Goal: Transaction & Acquisition: Purchase product/service

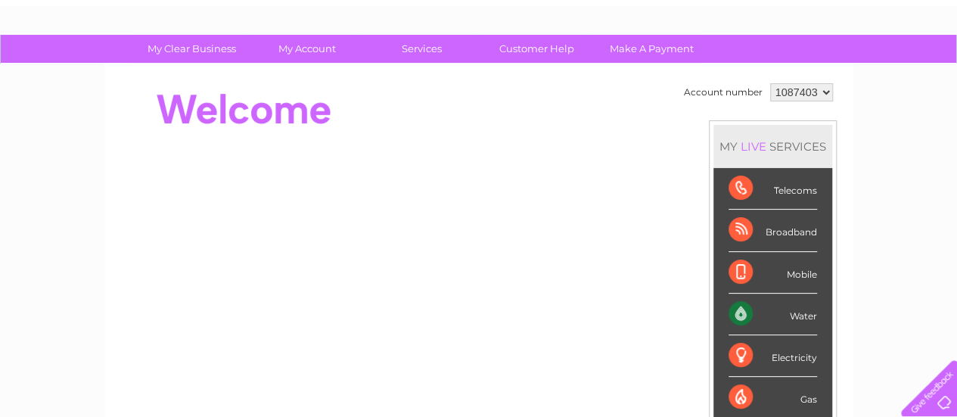
scroll to position [76, 0]
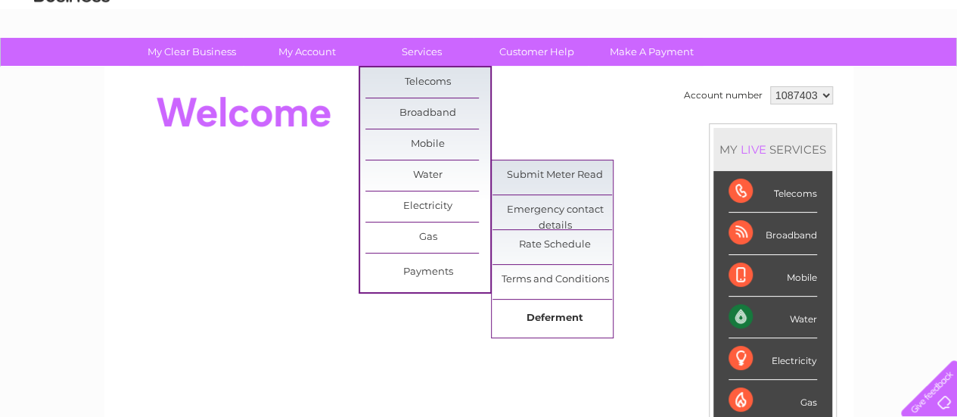
click at [564, 312] on link "Deferment" at bounding box center [555, 318] width 125 height 30
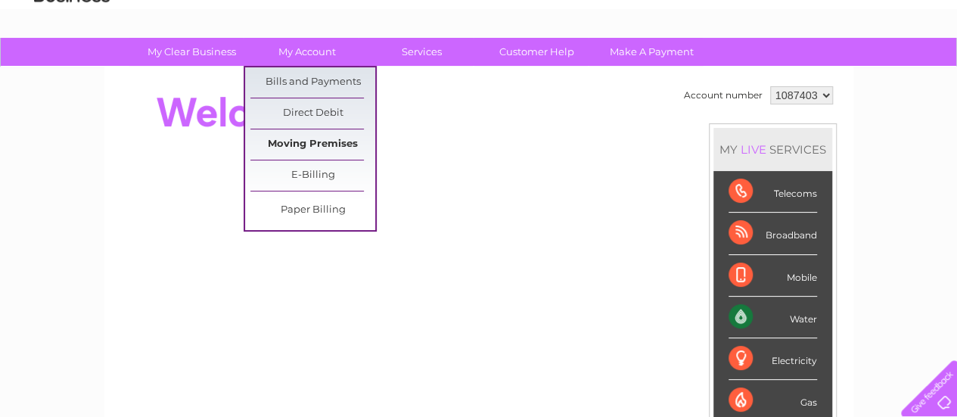
click at [325, 145] on link "Moving Premises" at bounding box center [312, 144] width 125 height 30
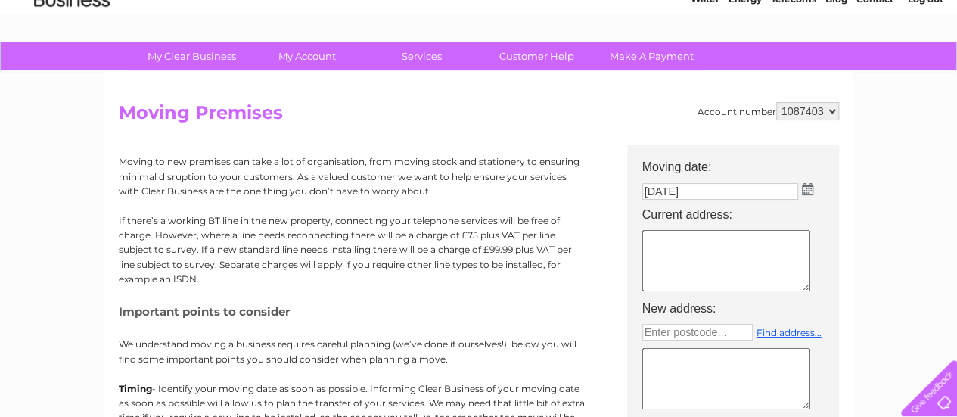
scroll to position [76, 0]
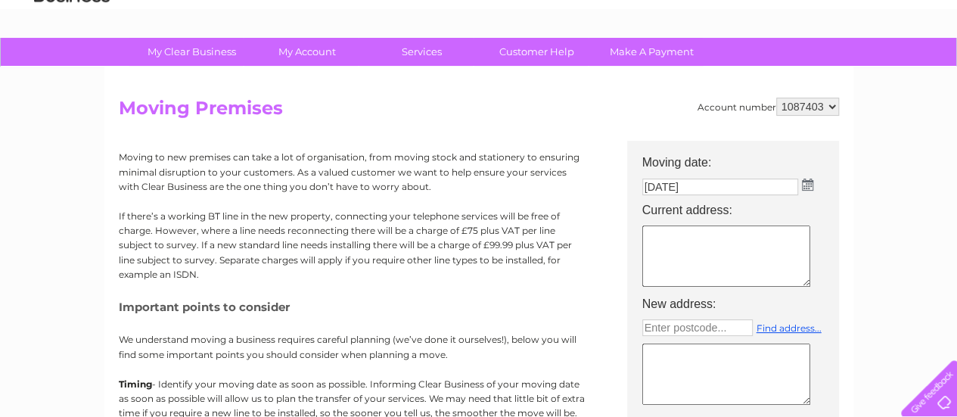
click at [807, 185] on img at bounding box center [807, 185] width 11 height 12
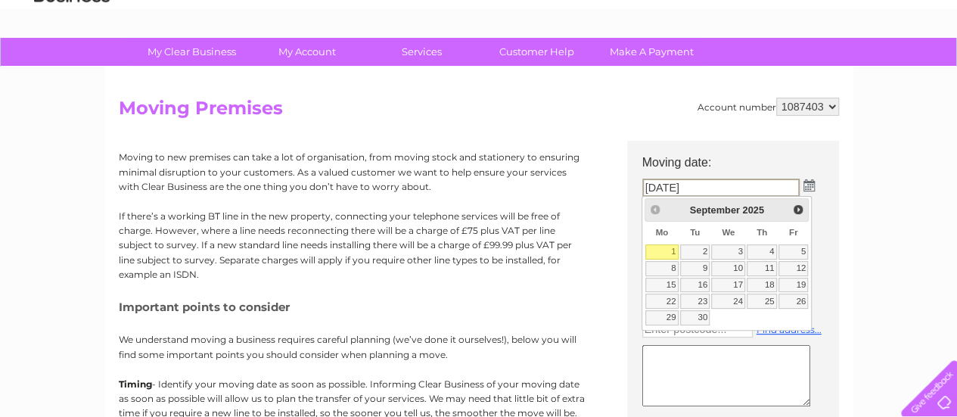
click at [672, 253] on link "1" at bounding box center [661, 251] width 33 height 15
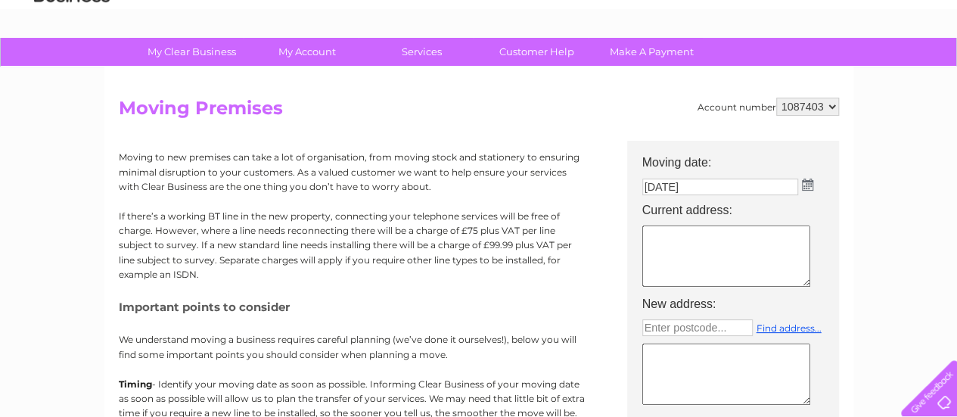
click at [708, 238] on textarea at bounding box center [726, 255] width 168 height 61
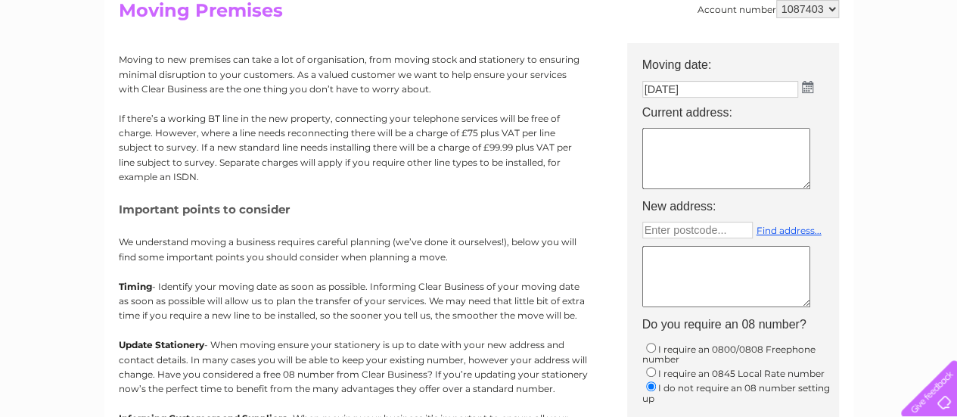
scroll to position [151, 0]
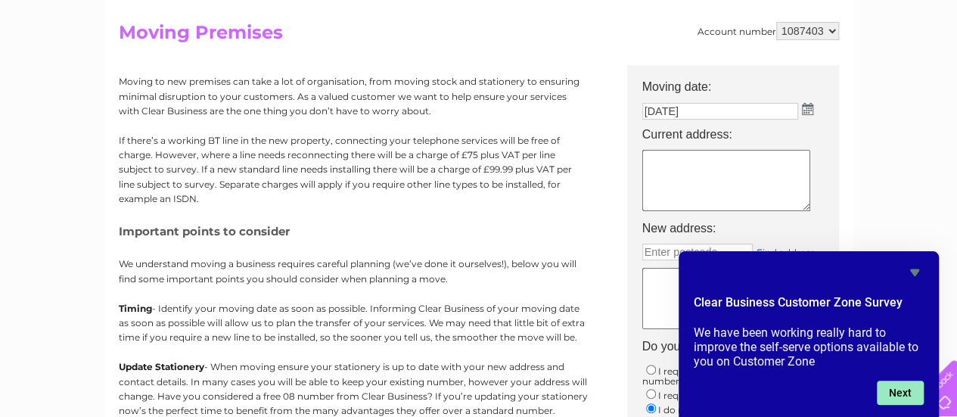
click at [903, 396] on button "Next" at bounding box center [900, 393] width 47 height 24
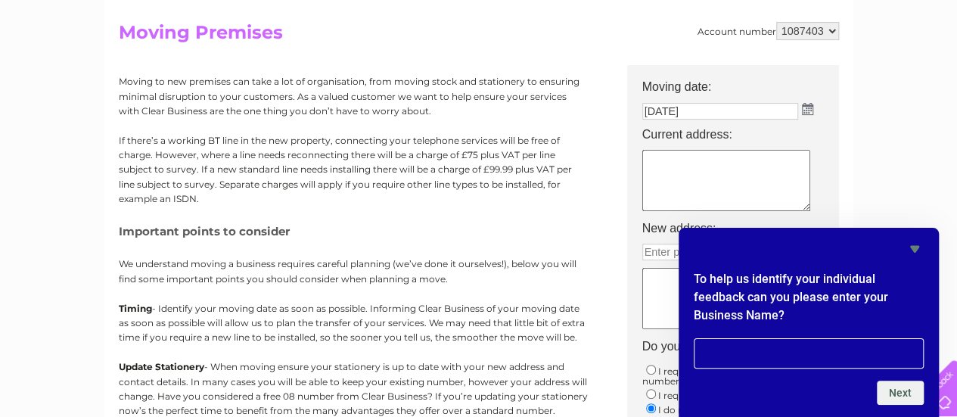
click at [940, 169] on div "My Clear Business Login Details My Details My Preferences Link Account My Accou…" at bounding box center [478, 405] width 957 height 887
click at [914, 245] on icon "Hide survey" at bounding box center [915, 249] width 18 height 18
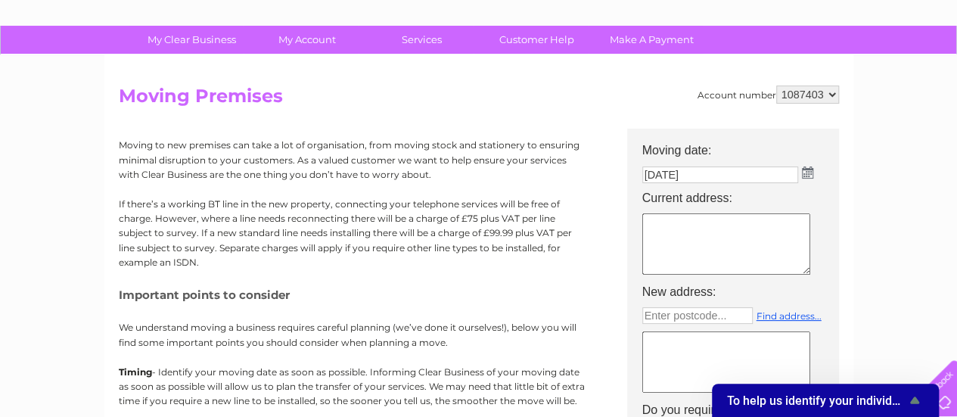
scroll to position [0, 0]
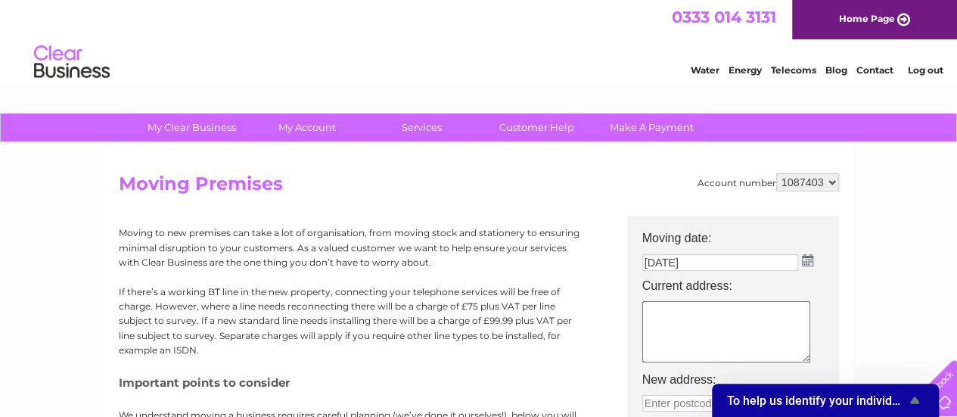
click at [705, 69] on link "Water" at bounding box center [705, 69] width 29 height 11
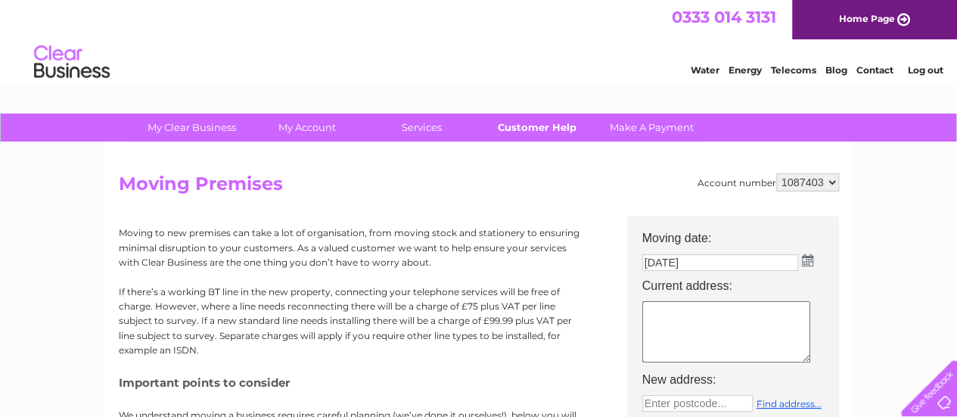
click at [530, 128] on link "Customer Help" at bounding box center [536, 127] width 125 height 28
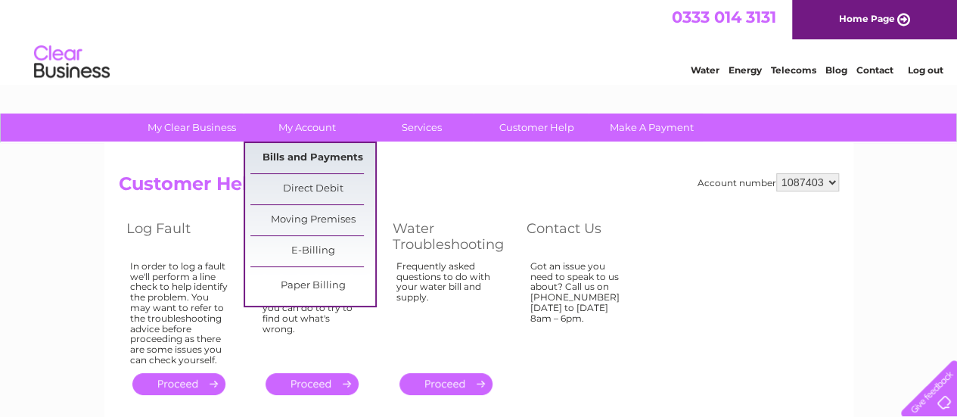
click at [342, 158] on link "Bills and Payments" at bounding box center [312, 158] width 125 height 30
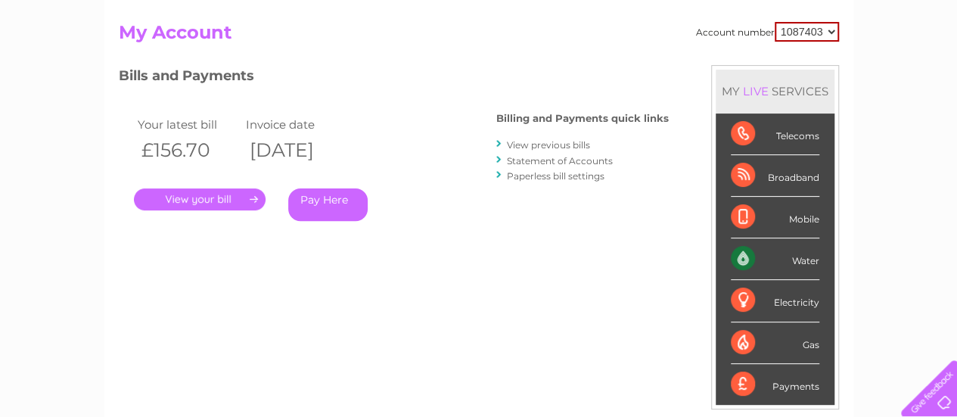
scroll to position [76, 0]
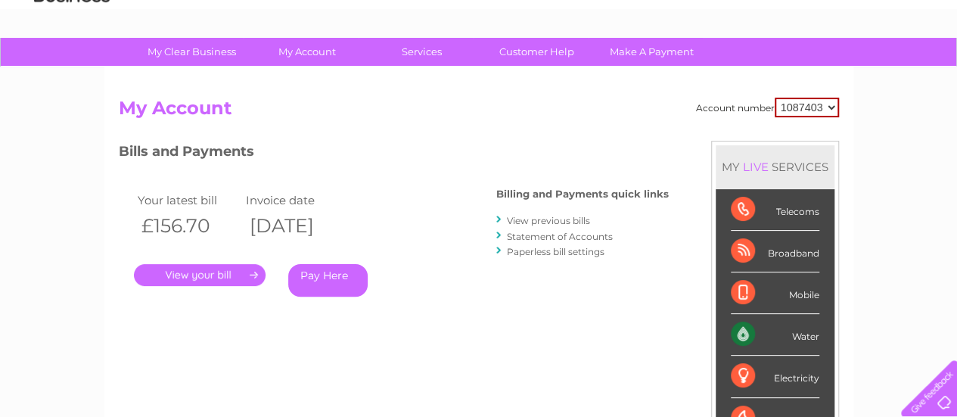
click at [219, 275] on link "." at bounding box center [200, 275] width 132 height 22
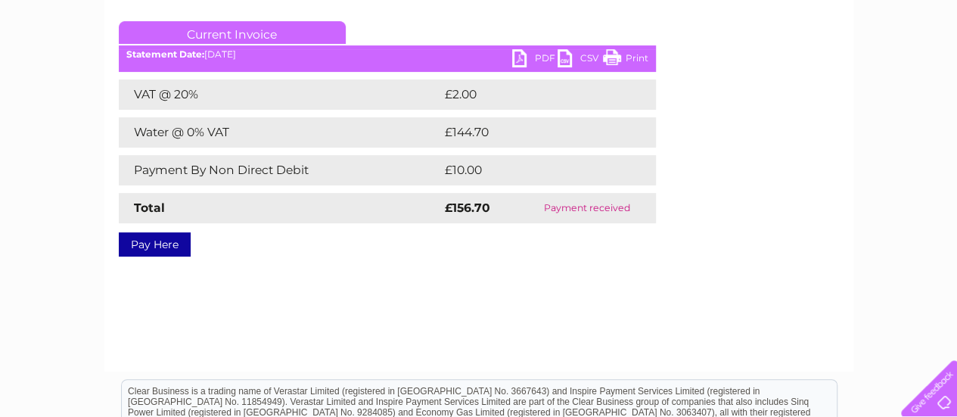
scroll to position [303, 0]
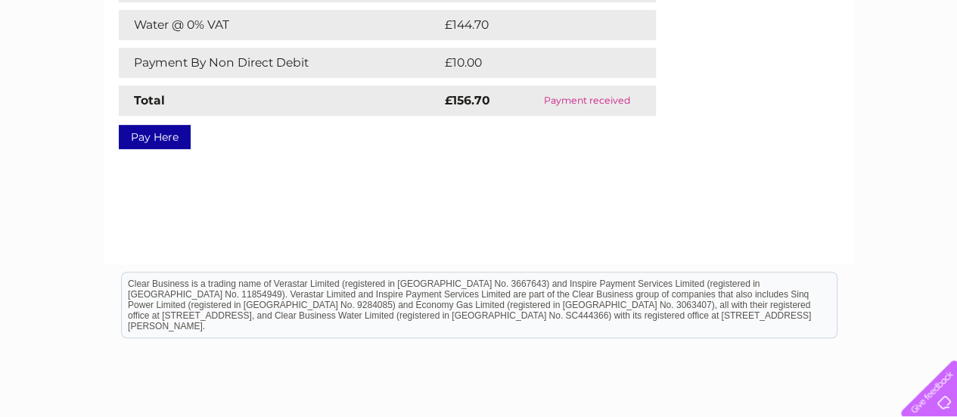
click at [154, 141] on link "Pay Here" at bounding box center [155, 137] width 72 height 24
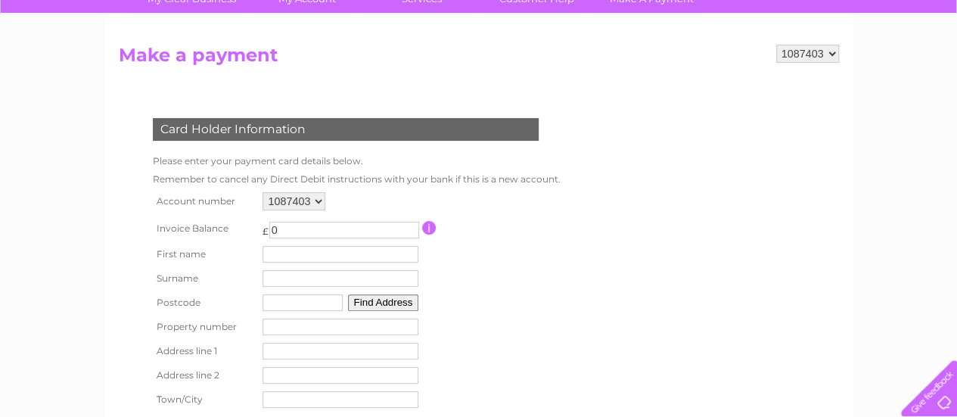
scroll to position [227, 0]
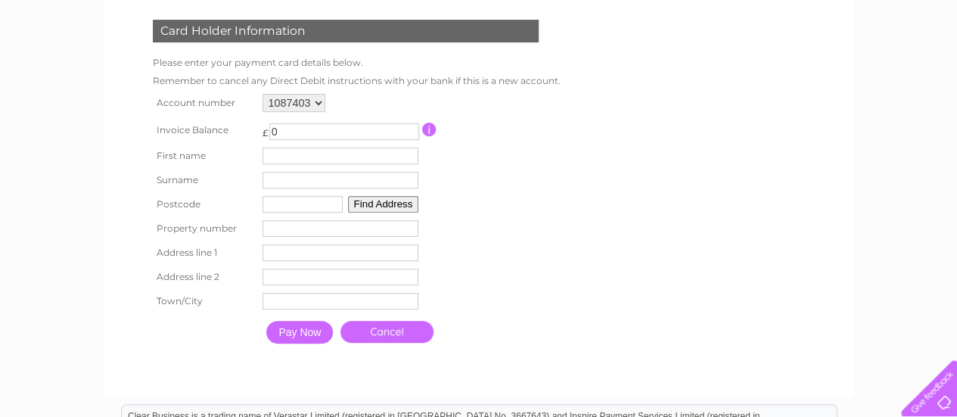
click at [318, 133] on input "0" at bounding box center [344, 131] width 150 height 17
drag, startPoint x: 299, startPoint y: 129, endPoint x: 252, endPoint y: 132, distance: 47.0
click at [298, 129] on input "0" at bounding box center [344, 131] width 150 height 17
click at [648, 155] on form "1087403 Make a payment Card Holder Information Please enter your payment card d…" at bounding box center [479, 163] width 720 height 435
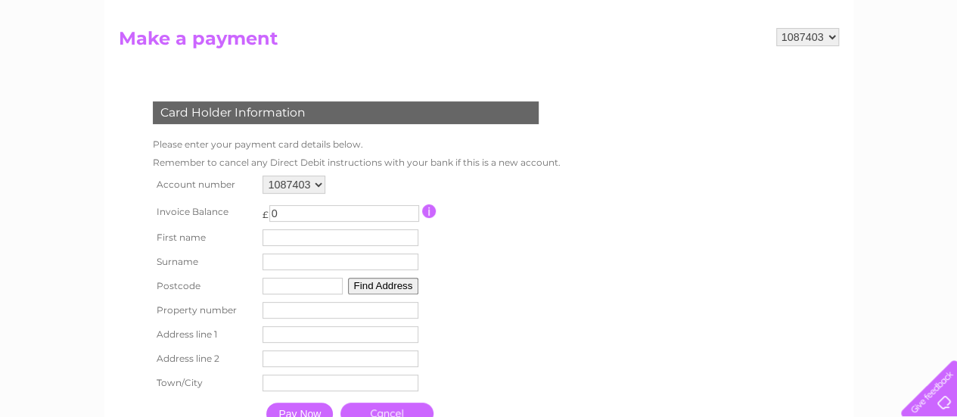
scroll to position [0, 0]
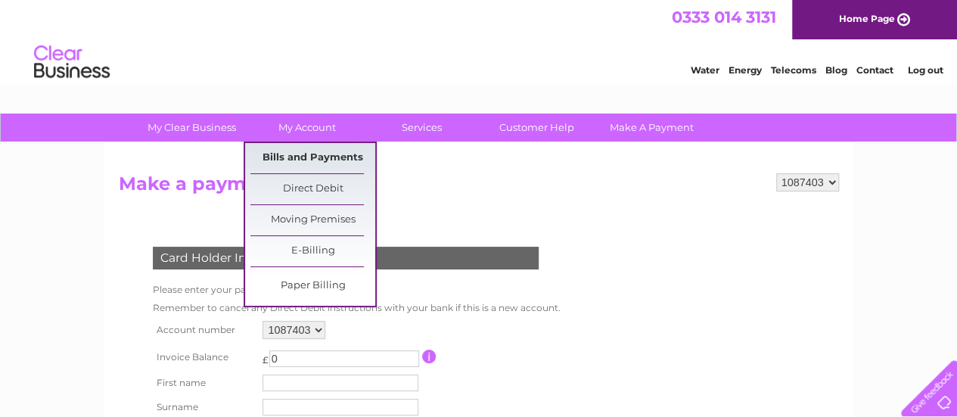
click at [315, 157] on link "Bills and Payments" at bounding box center [312, 158] width 125 height 30
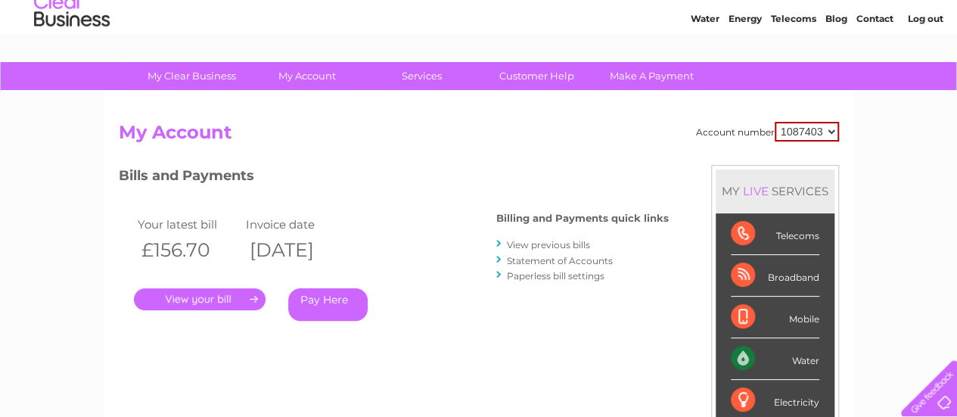
scroll to position [76, 0]
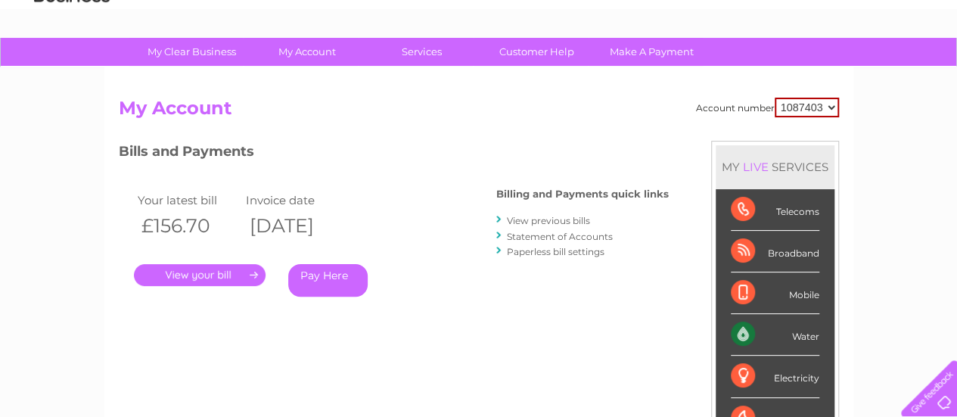
click at [539, 241] on link "Statement of Accounts" at bounding box center [560, 236] width 106 height 11
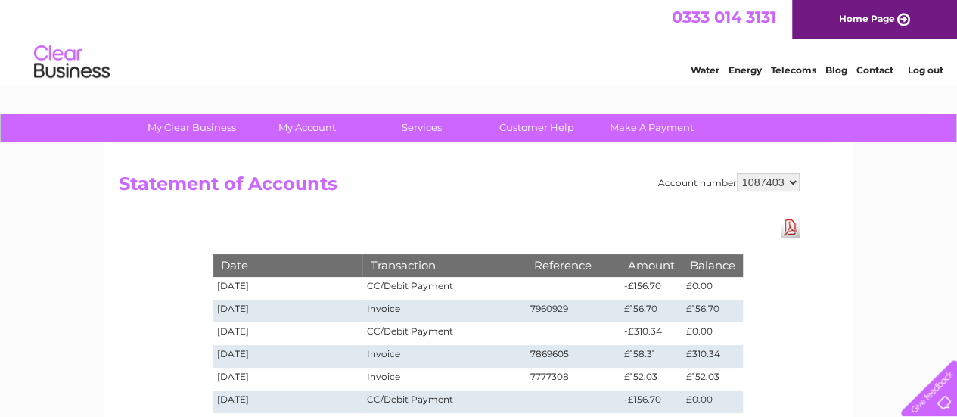
click at [794, 178] on select "1087403" at bounding box center [768, 182] width 63 height 18
click at [871, 70] on link "Contact" at bounding box center [874, 69] width 37 height 11
